Goal: Task Accomplishment & Management: Use online tool/utility

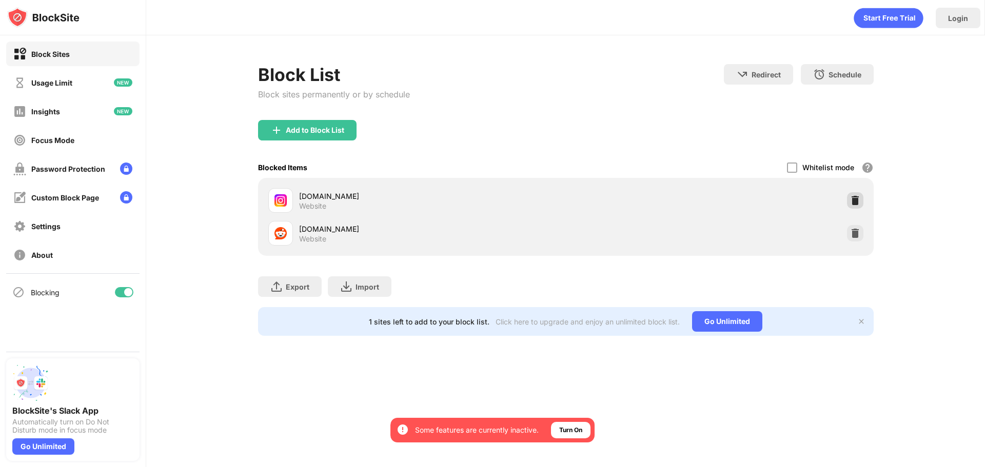
click at [857, 199] on img at bounding box center [855, 200] width 10 height 10
